Goal: Transaction & Acquisition: Purchase product/service

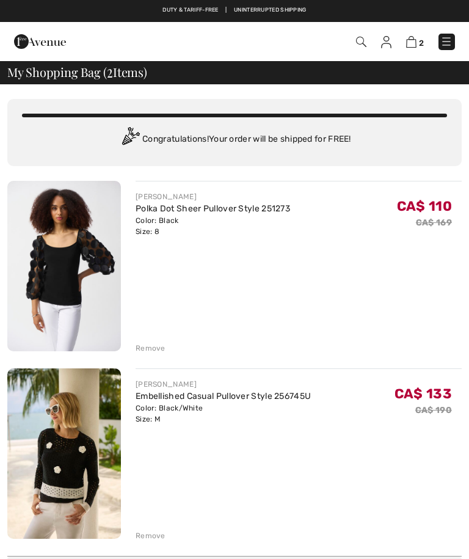
click at [89, 269] on img at bounding box center [64, 266] width 114 height 170
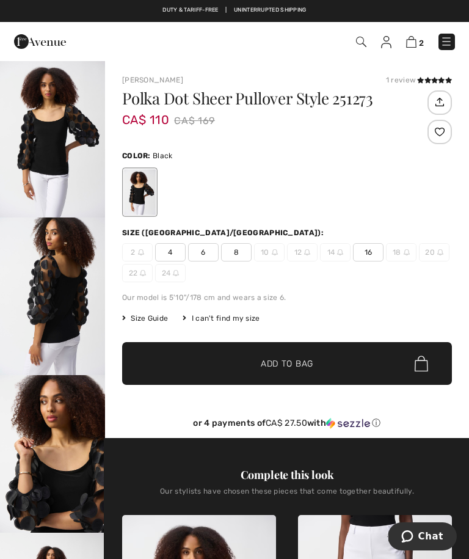
click at [417, 35] on link "2" at bounding box center [415, 41] width 18 height 13
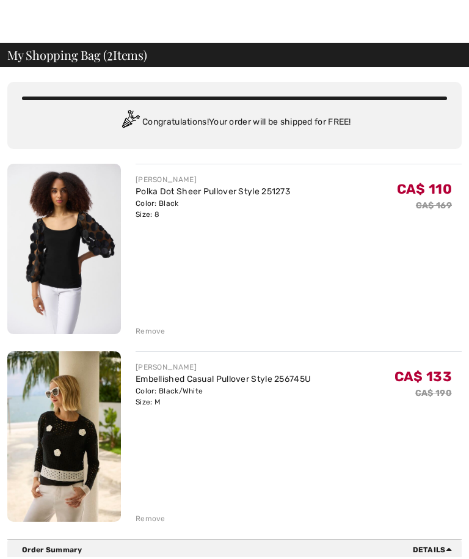
scroll to position [17, 0]
click at [167, 331] on div "Remove" at bounding box center [299, 329] width 326 height 13
click at [163, 335] on div "Remove" at bounding box center [151, 331] width 30 height 11
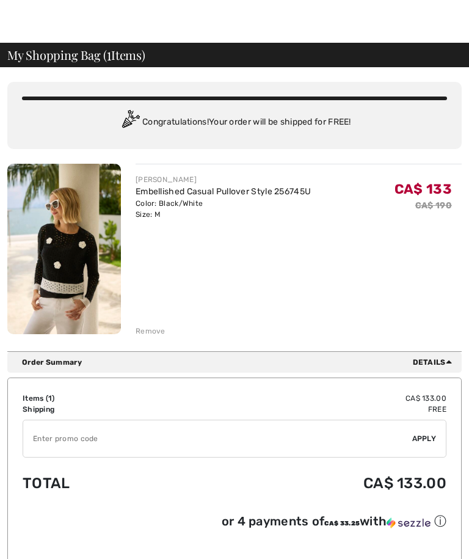
click at [164, 337] on div "You are only CA$ 0.00 away from FREE SHIPPING! Continue Shopping > Congratulati…" at bounding box center [234, 209] width 455 height 284
click at [161, 334] on div "Remove" at bounding box center [151, 331] width 30 height 11
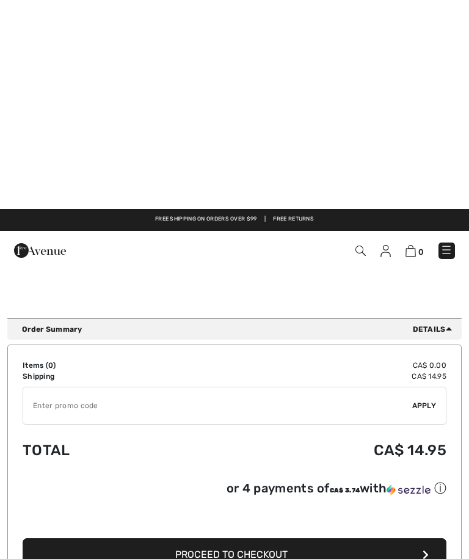
scroll to position [0, 0]
